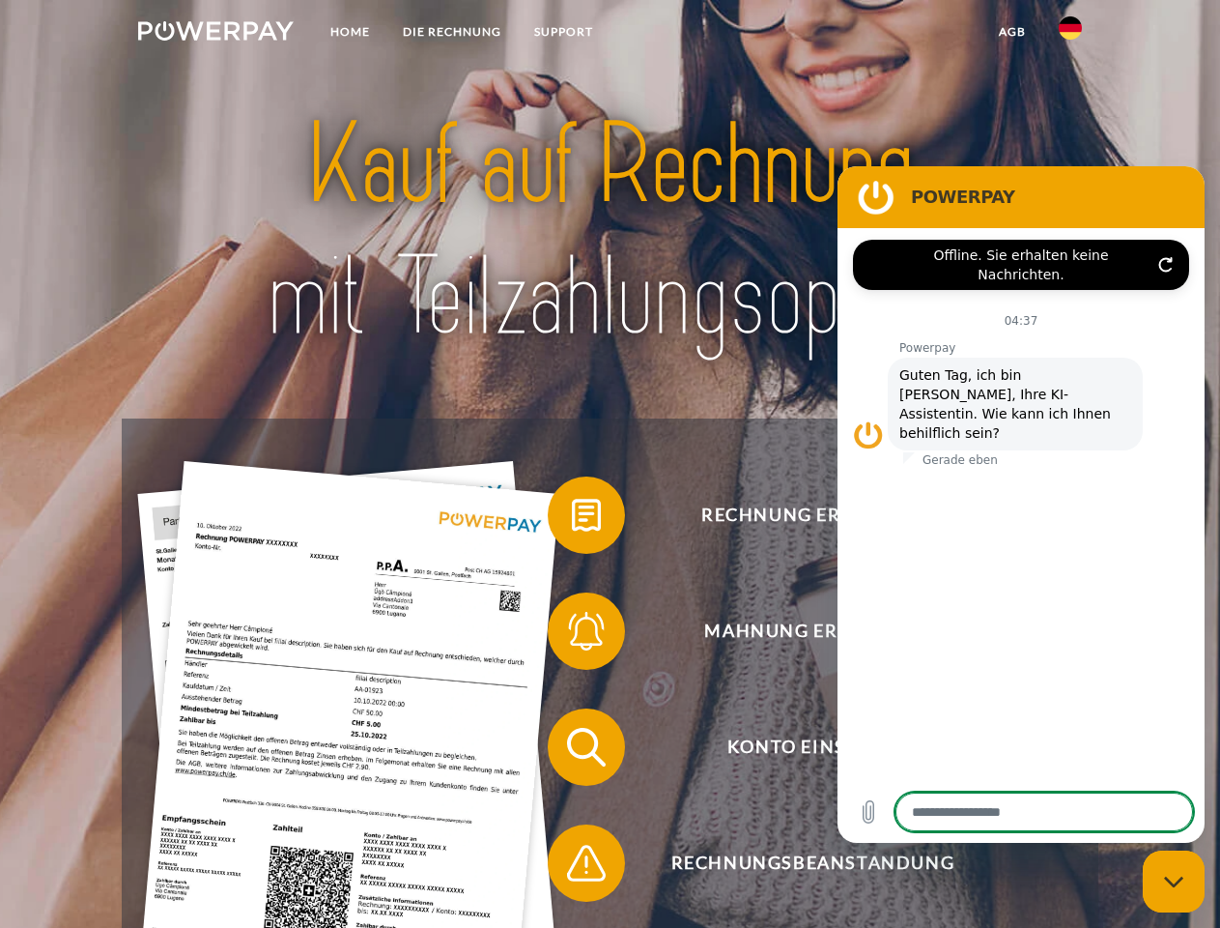
click at [215, 34] on img at bounding box center [216, 30] width 156 height 19
click at [1071, 34] on img at bounding box center [1070, 27] width 23 height 23
click at [1012, 32] on link "agb" at bounding box center [1013, 31] width 60 height 35
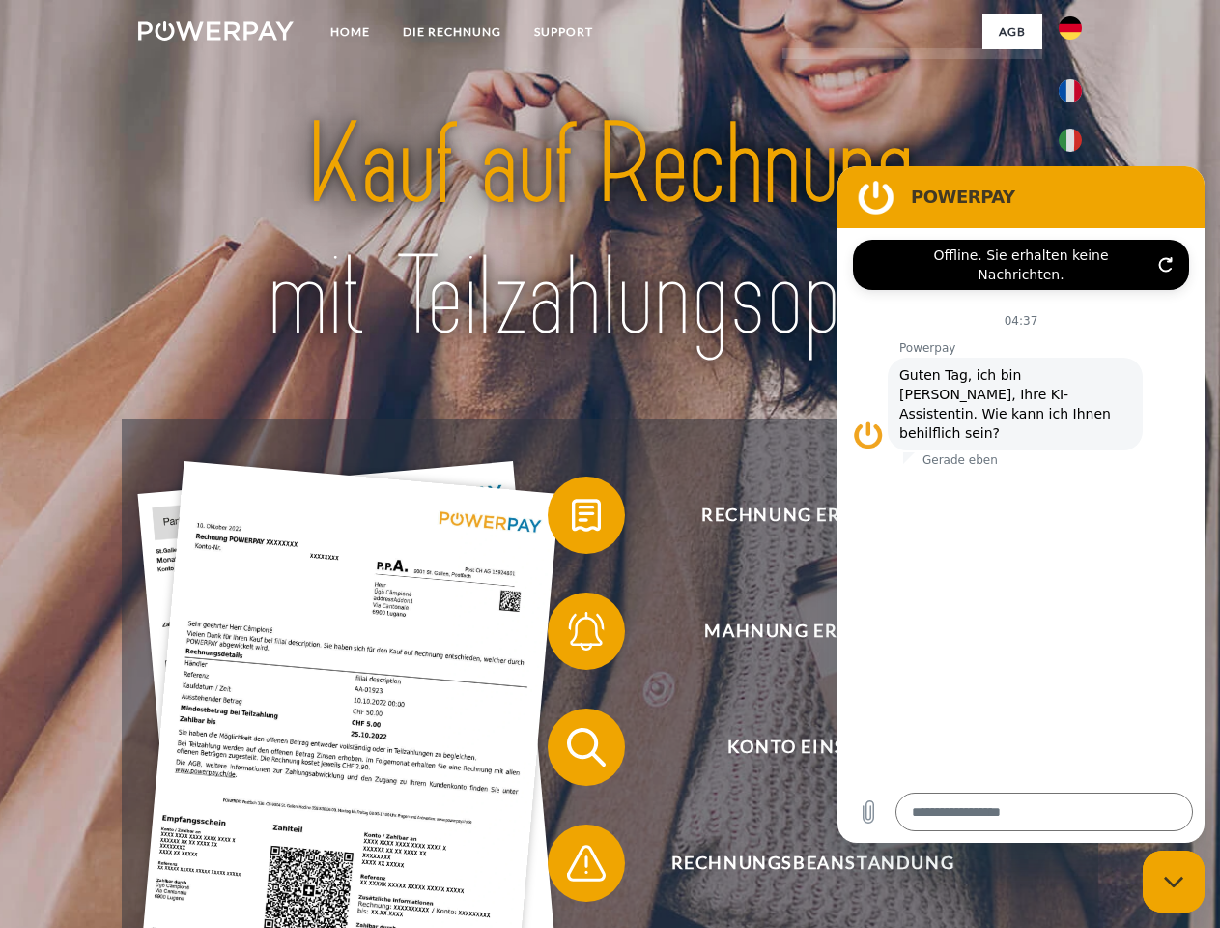
click at [572, 519] on span at bounding box center [557, 515] width 97 height 97
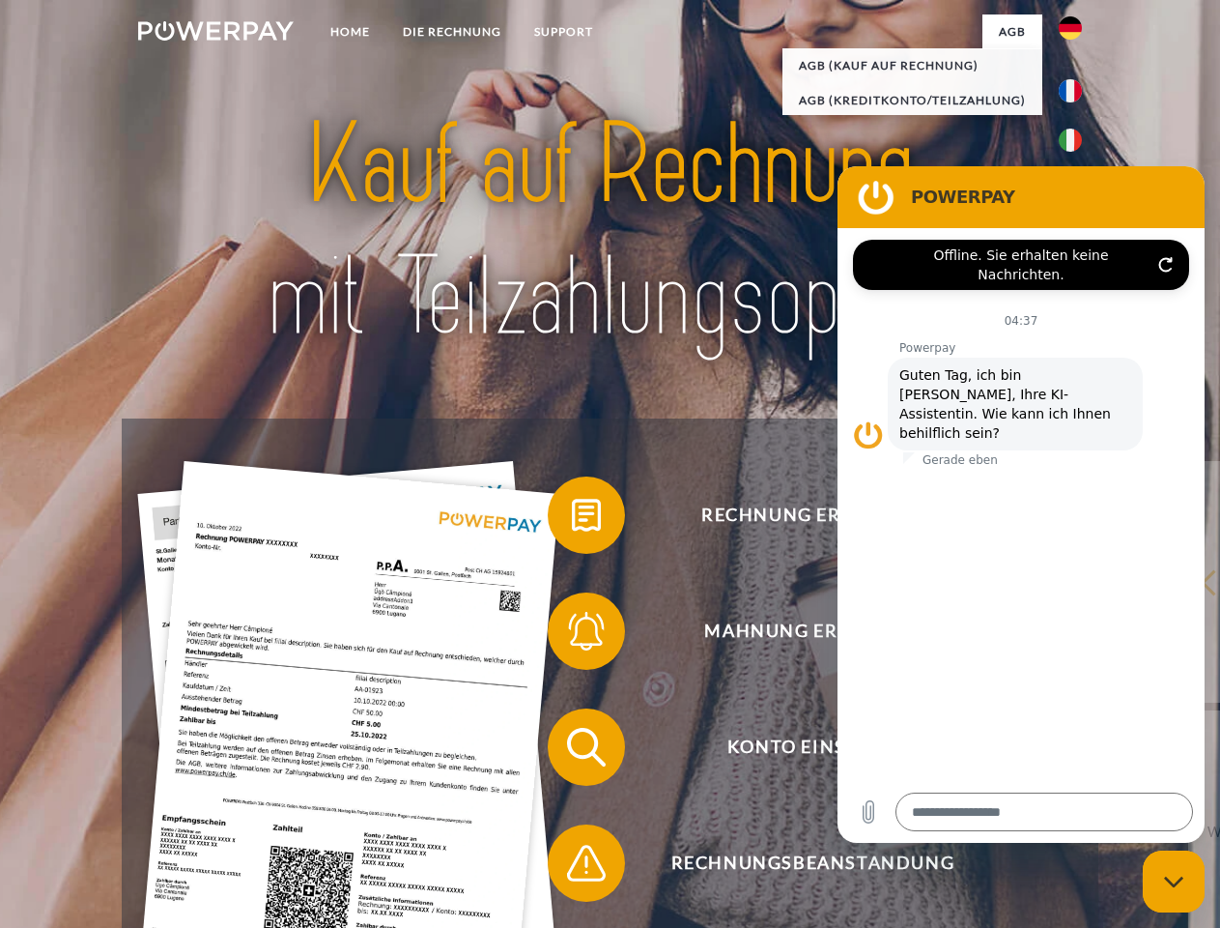
click at [572, 635] on div "Rechnung erhalten? Mahnung erhalten? Konto einsehen" at bounding box center [610, 804] width 976 height 773
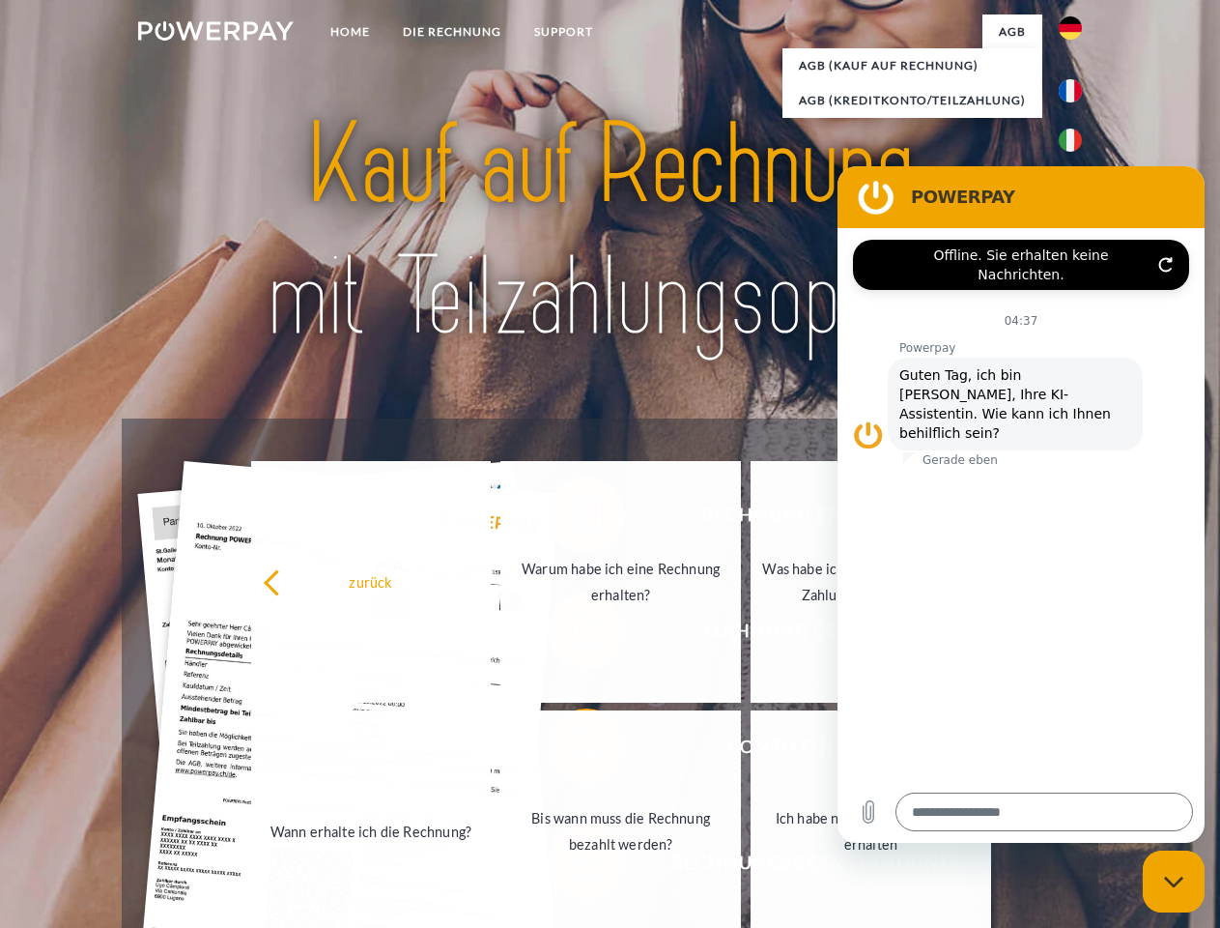
click at [572, 751] on link "Bis wann muss die Rechnung bezahlt werden?" at bounding box center [621, 831] width 241 height 242
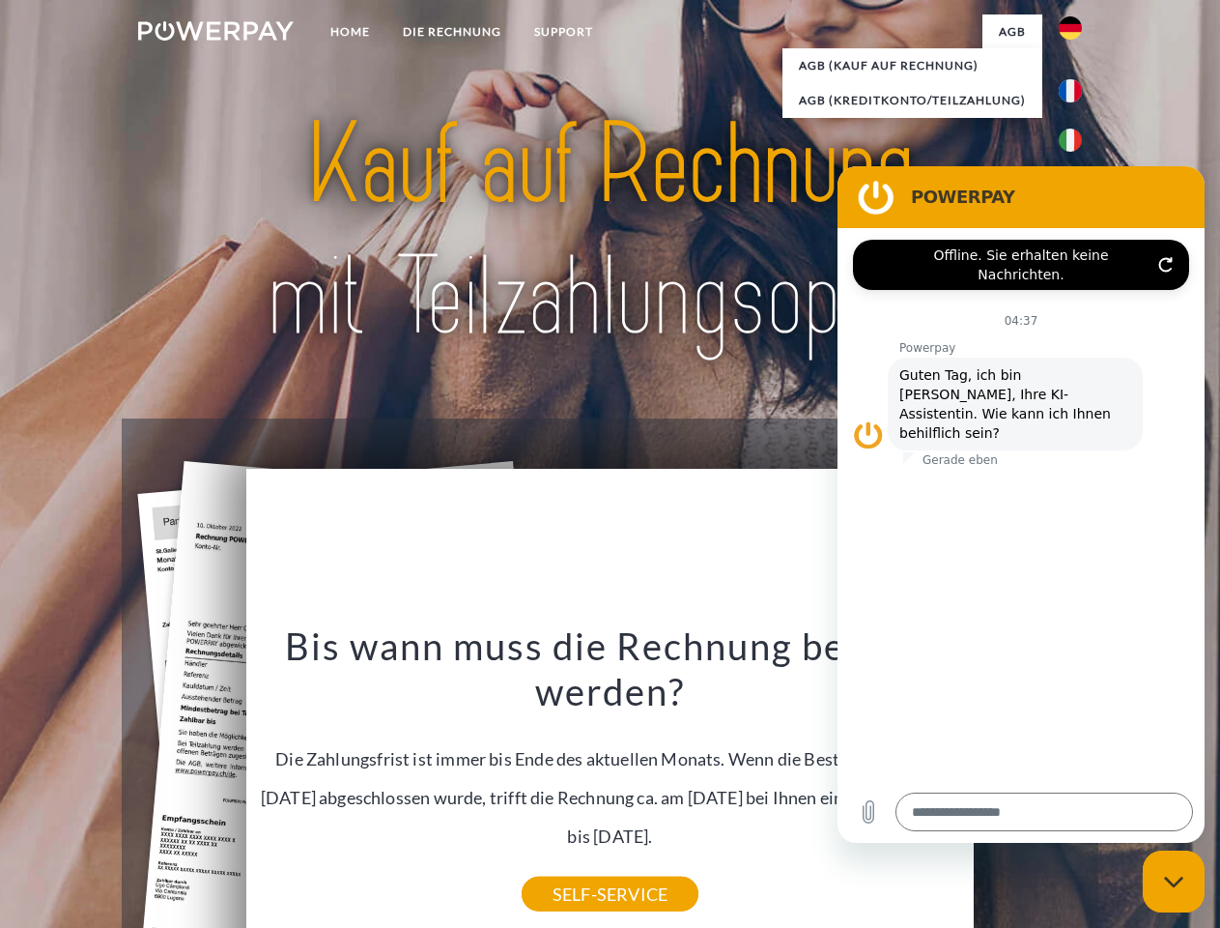
click at [1174, 881] on icon "Messaging-Fenster schließen" at bounding box center [1174, 881] width 20 height 13
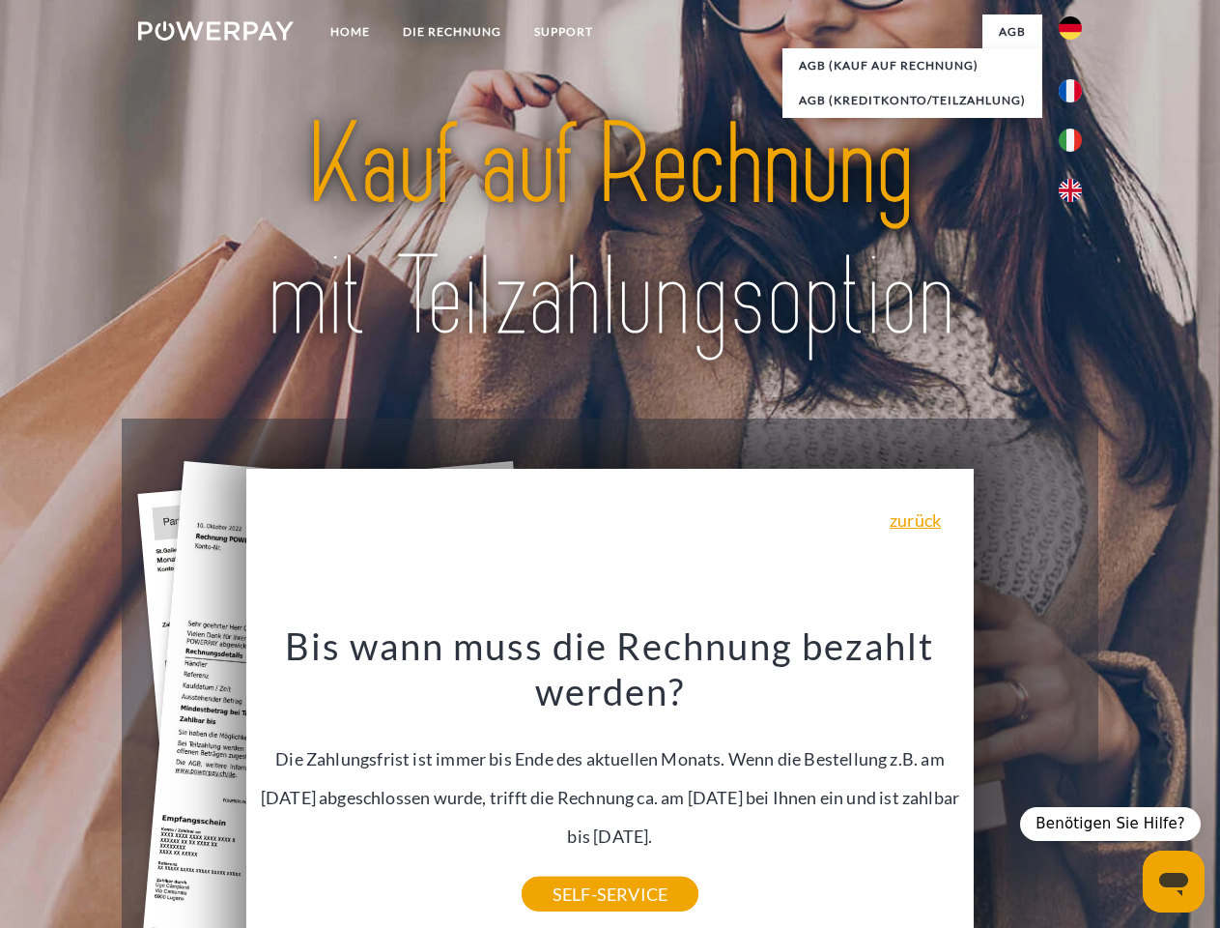
type textarea "*"
